Goal: Check status: Check status

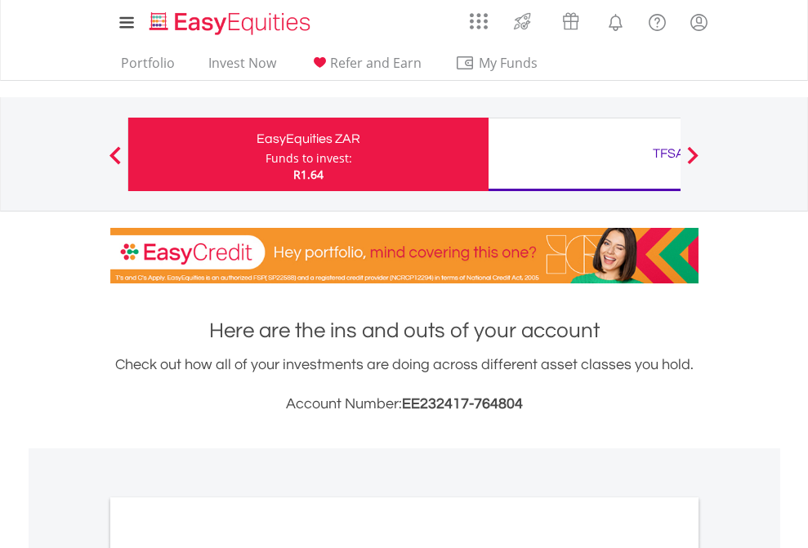
click at [266, 154] on div "Funds to invest:" at bounding box center [309, 158] width 87 height 16
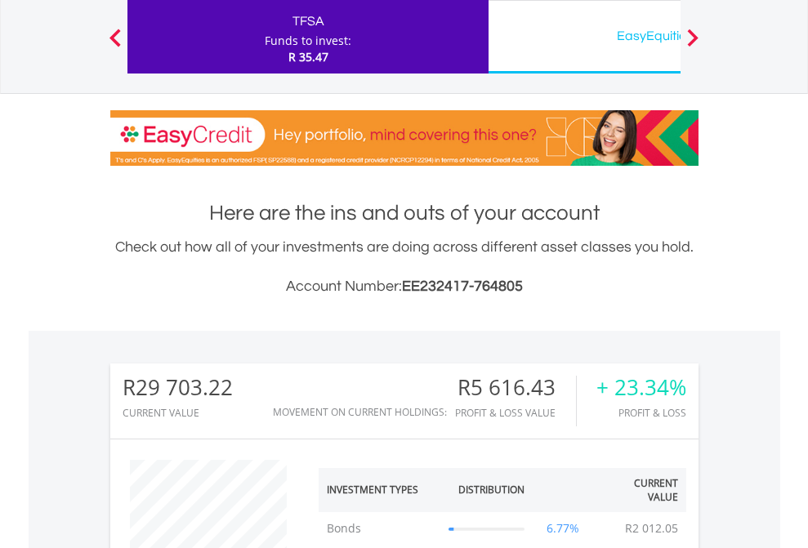
click at [584, 37] on div "EasyEquities USD" at bounding box center [668, 36] width 341 height 23
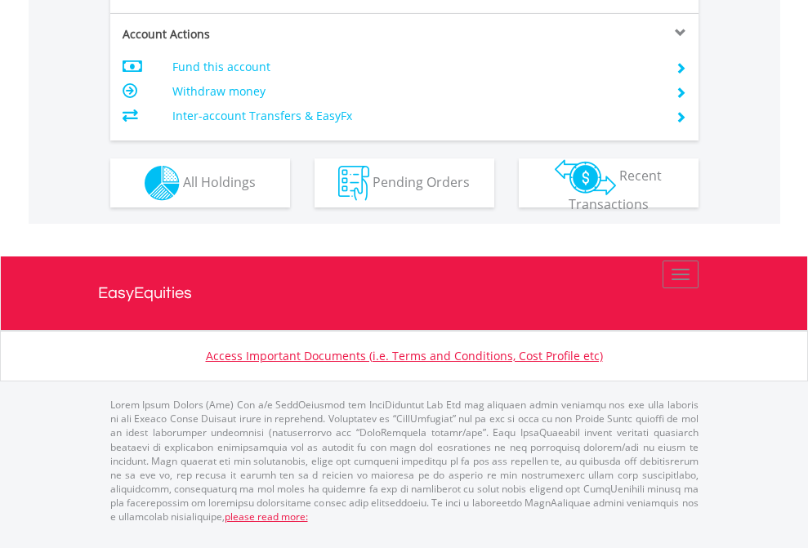
scroll to position [1566, 0]
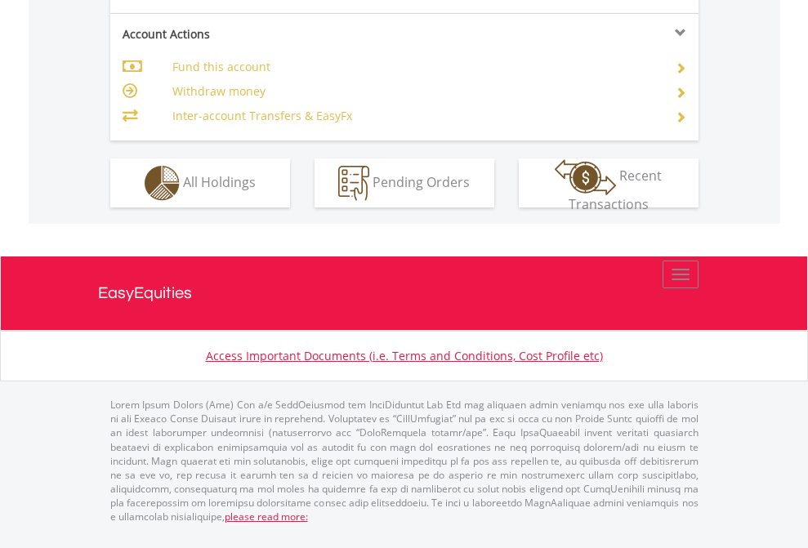
scroll to position [1566, 0]
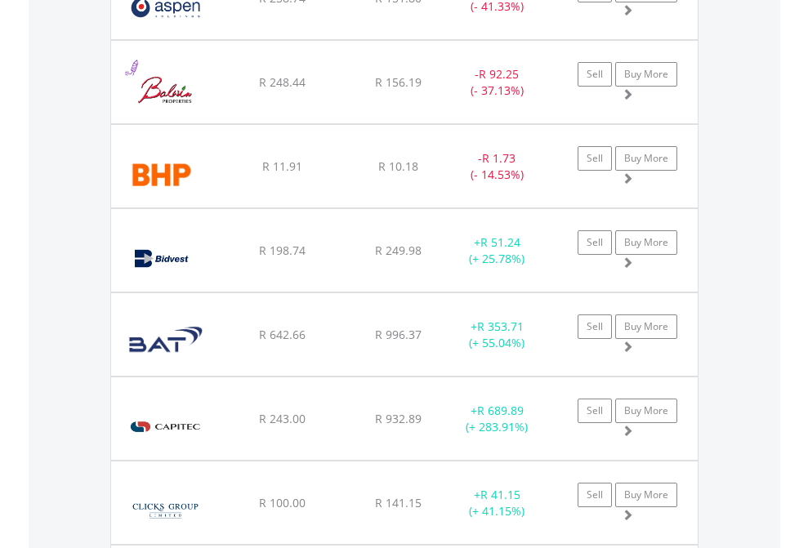
scroll to position [157, 257]
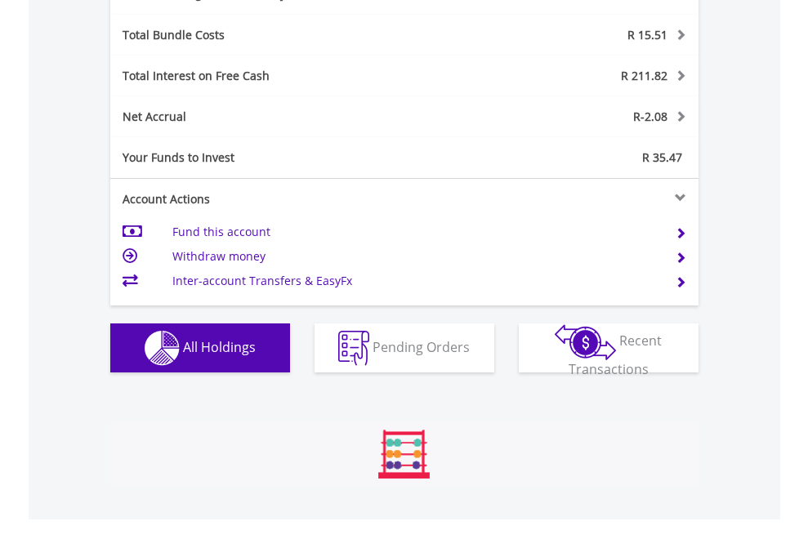
scroll to position [1948, 0]
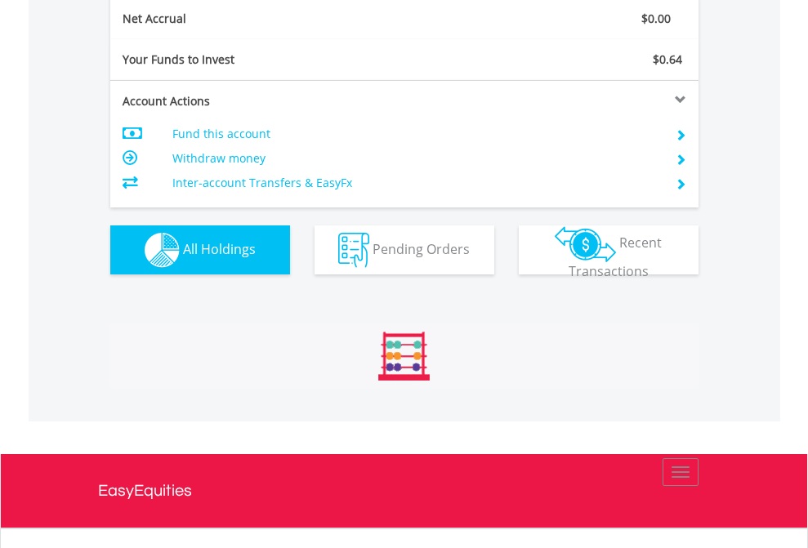
scroll to position [1850, 0]
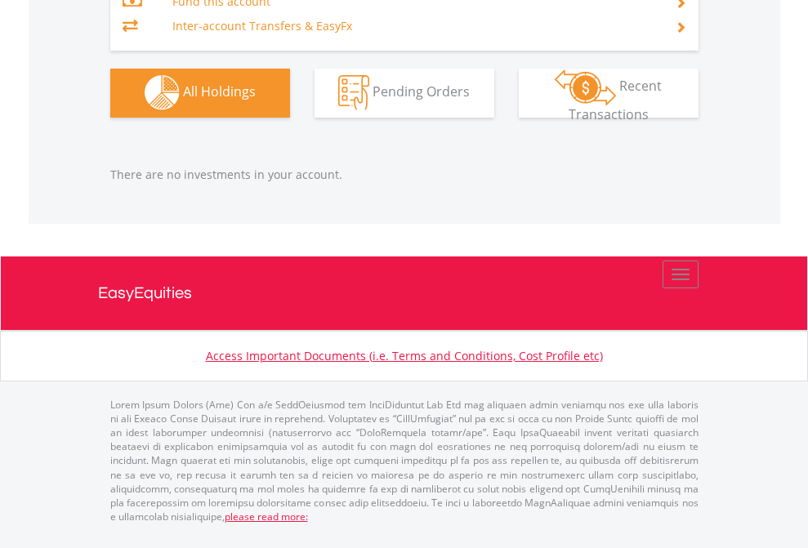
scroll to position [1618, 0]
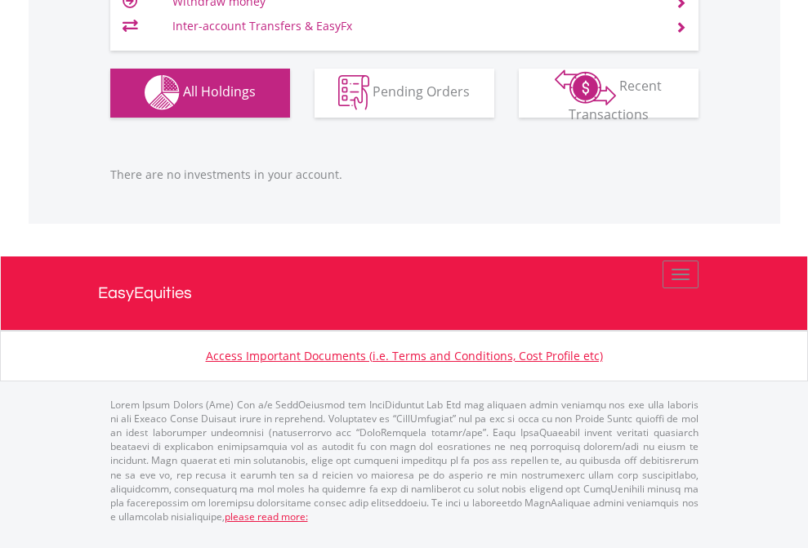
scroll to position [157, 257]
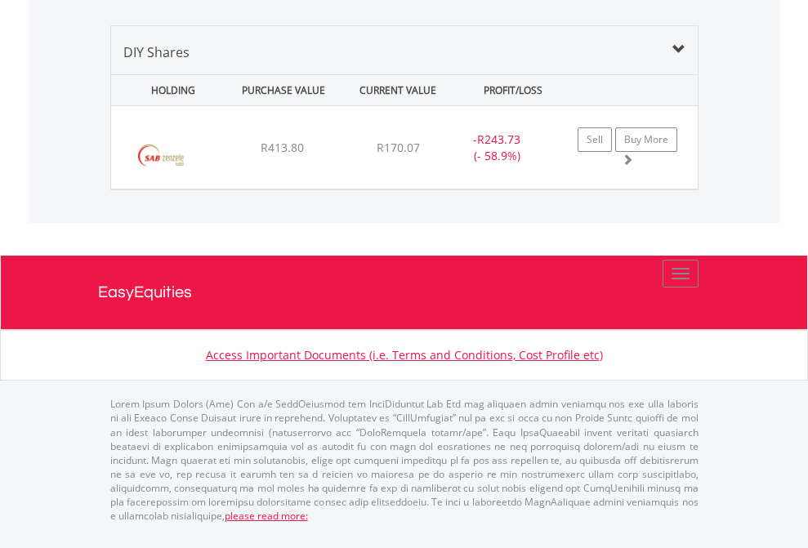
scroll to position [157, 257]
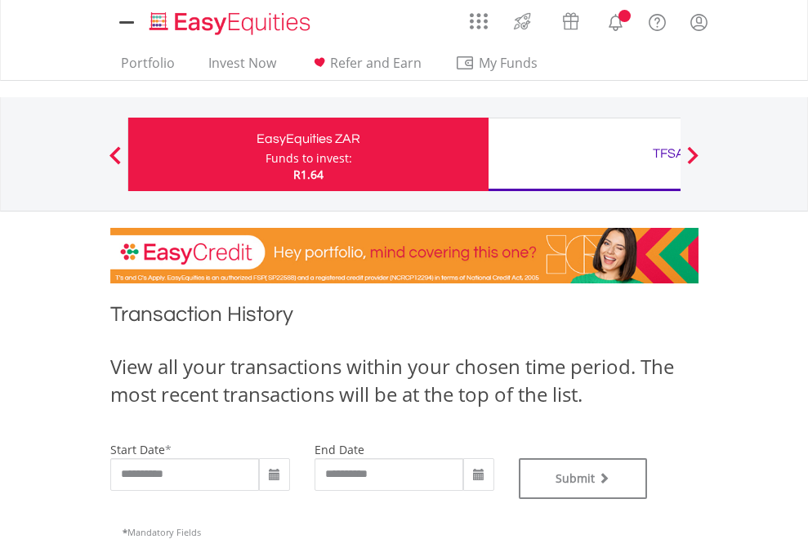
type input "**********"
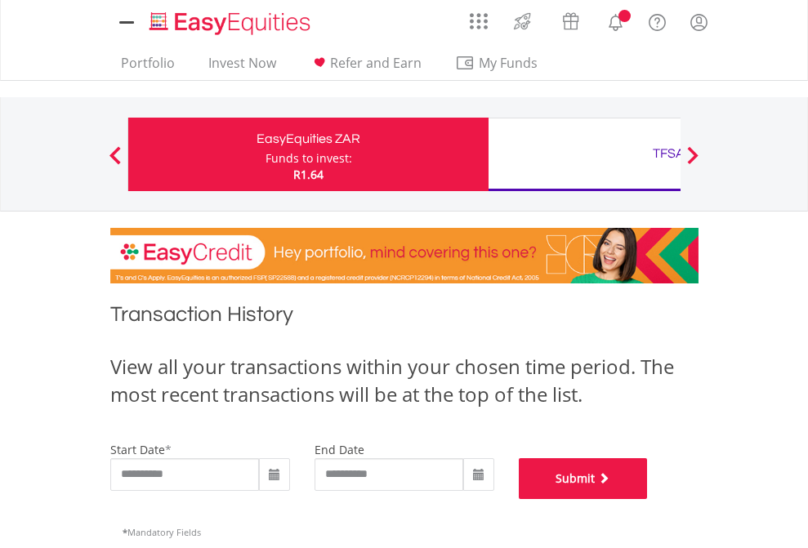
click at [648, 499] on button "Submit" at bounding box center [583, 478] width 129 height 41
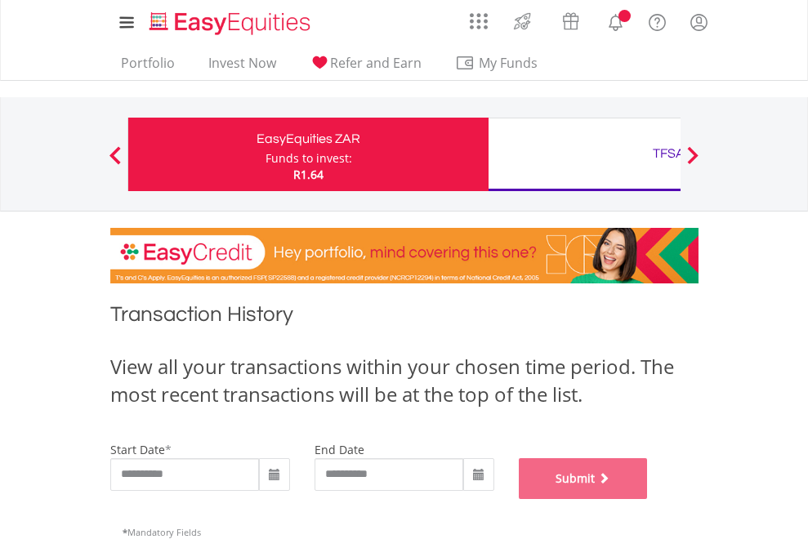
scroll to position [663, 0]
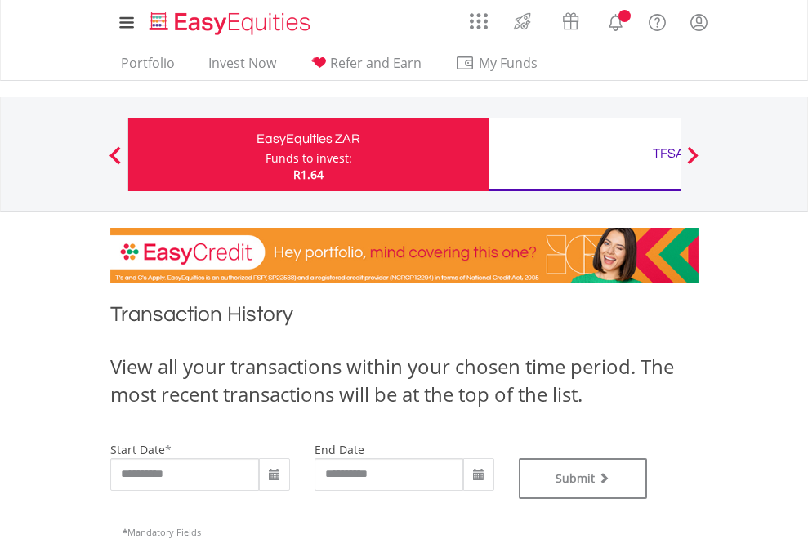
click at [584, 154] on div "TFSA" at bounding box center [668, 153] width 341 height 23
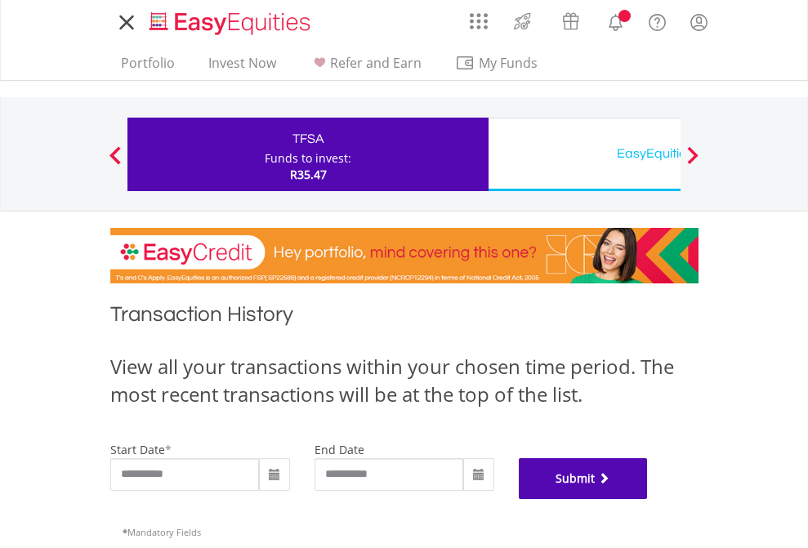
click at [648, 499] on button "Submit" at bounding box center [583, 478] width 129 height 41
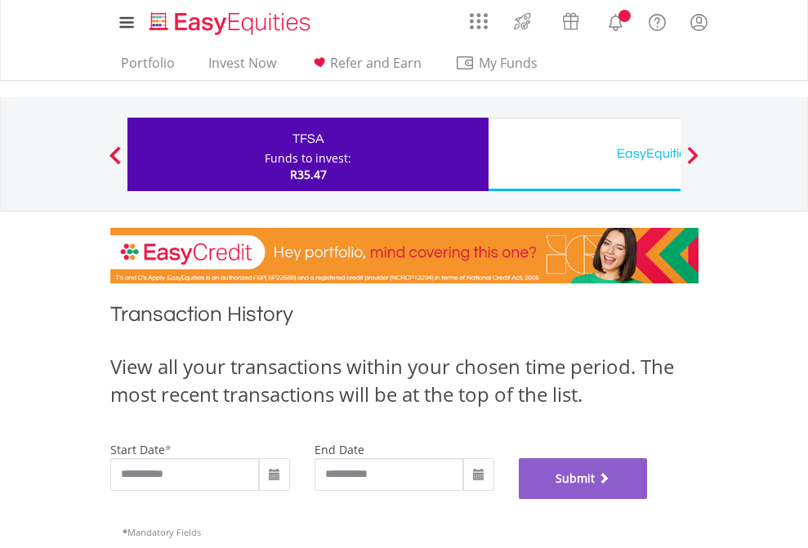
scroll to position [663, 0]
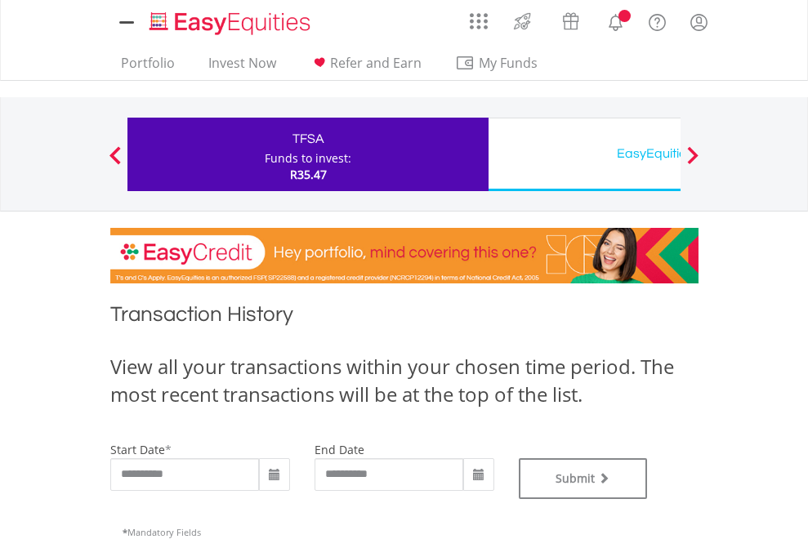
click at [584, 154] on div "EasyEquities USD" at bounding box center [668, 153] width 341 height 23
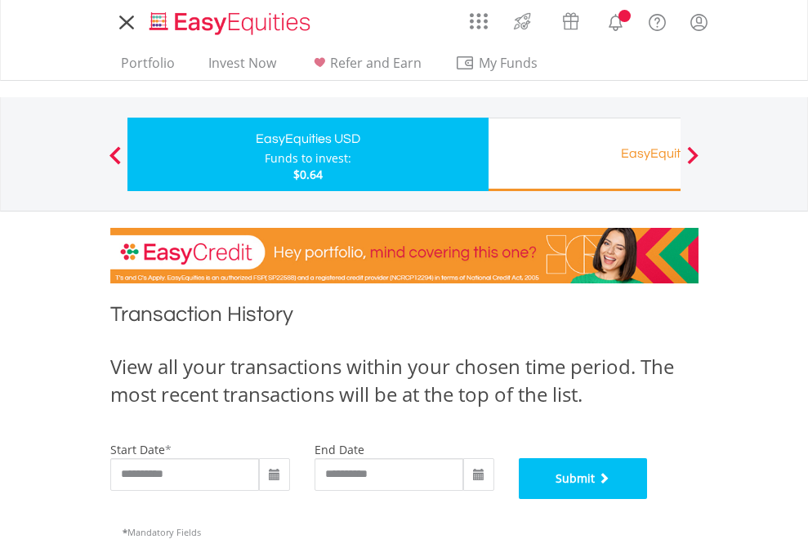
click at [648, 499] on button "Submit" at bounding box center [583, 478] width 129 height 41
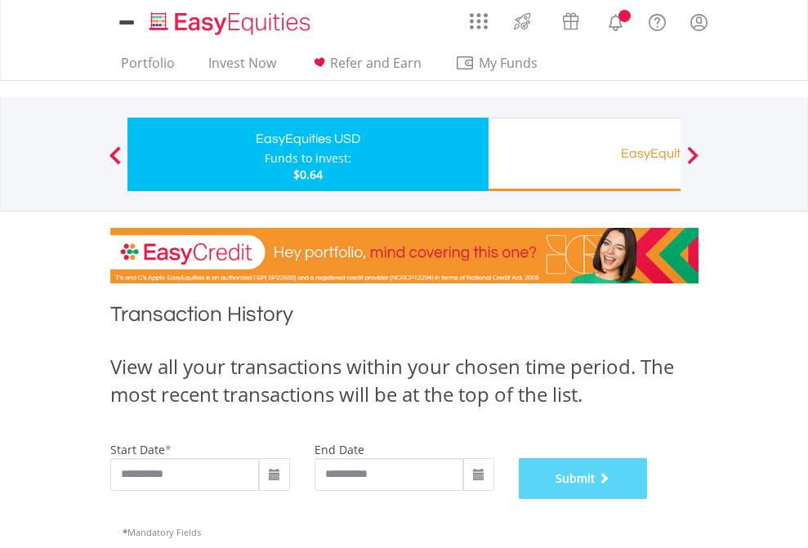
scroll to position [663, 0]
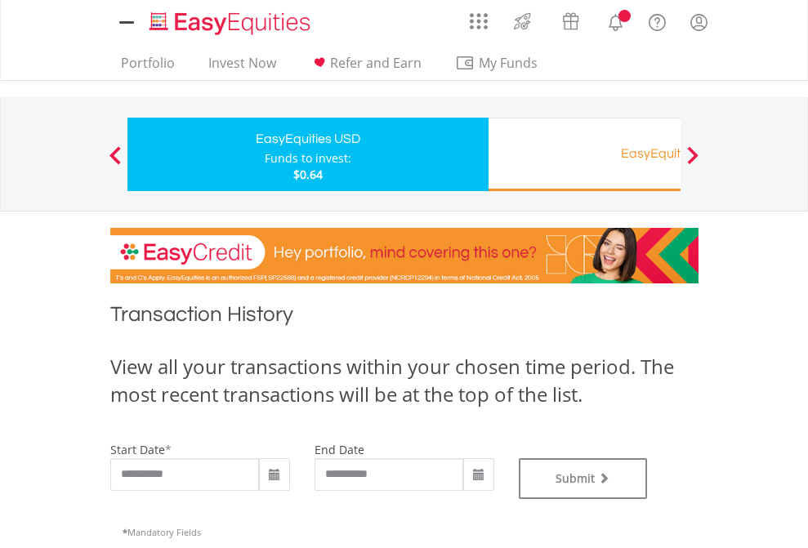
click at [584, 154] on div "EasyEquities RA" at bounding box center [668, 153] width 341 height 23
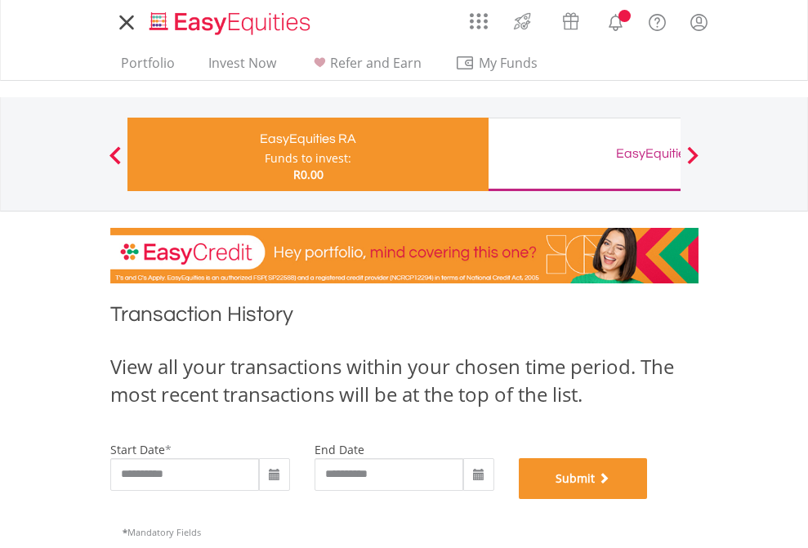
click at [648, 499] on button "Submit" at bounding box center [583, 478] width 129 height 41
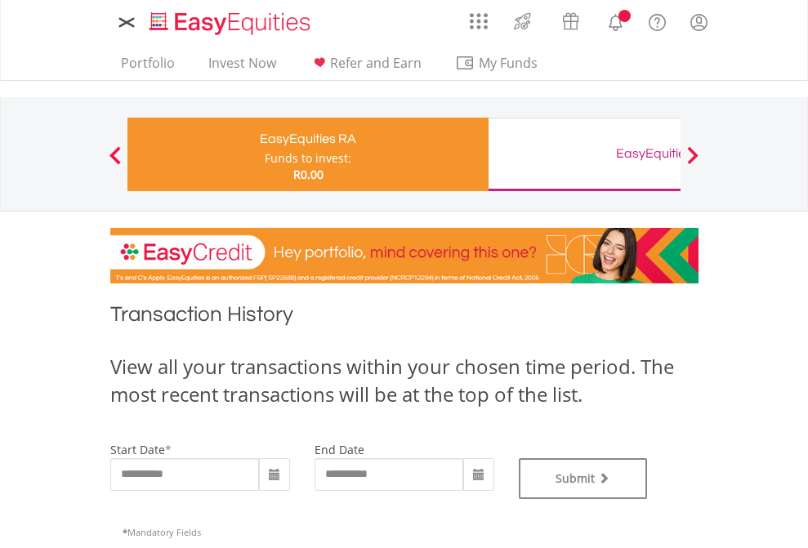
click at [584, 154] on div "EasyEquities GBP" at bounding box center [668, 153] width 341 height 23
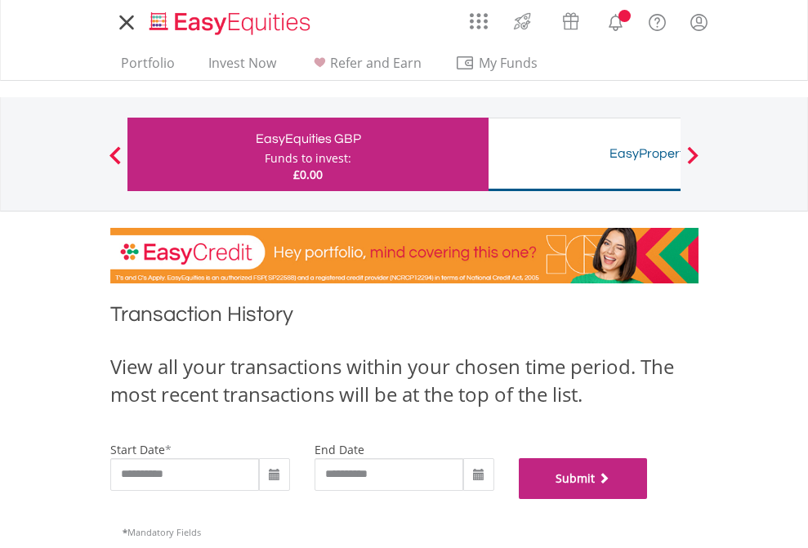
click at [648, 499] on button "Submit" at bounding box center [583, 478] width 129 height 41
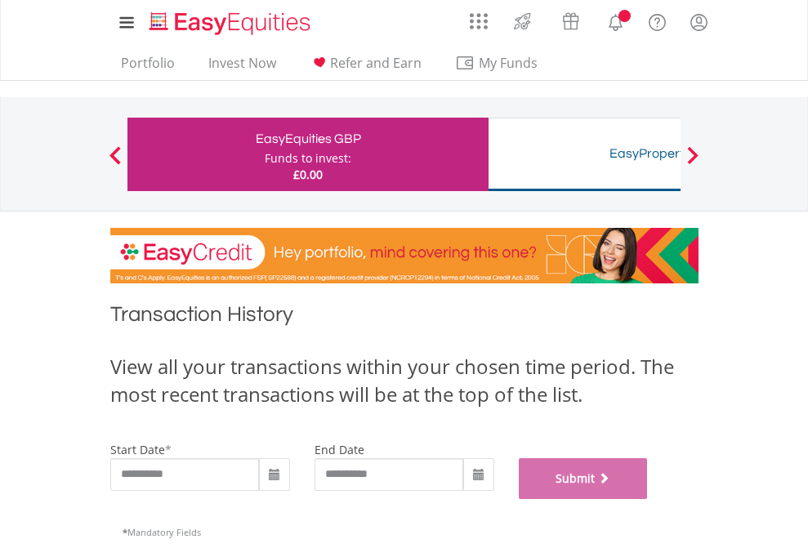
scroll to position [663, 0]
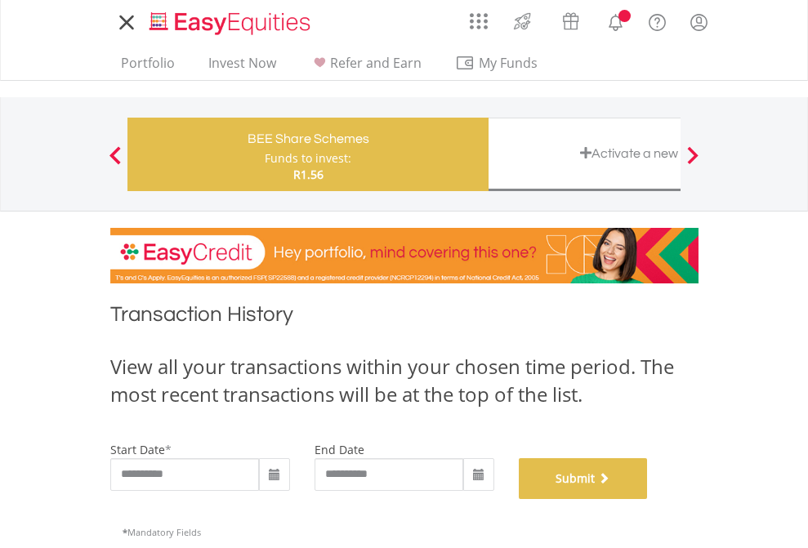
click at [648, 499] on button "Submit" at bounding box center [583, 478] width 129 height 41
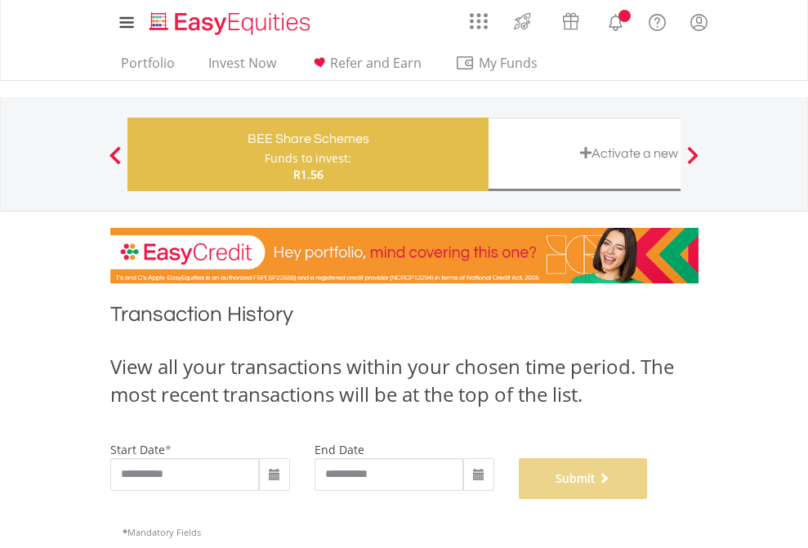
scroll to position [663, 0]
